Goal: Task Accomplishment & Management: Manage account settings

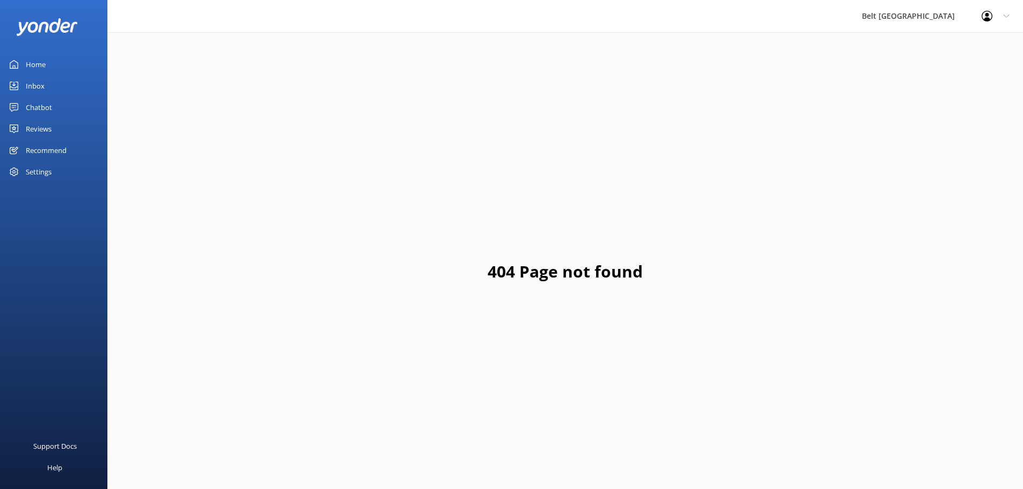
click at [17, 132] on icon at bounding box center [14, 129] width 9 height 9
